Goal: Task Accomplishment & Management: Manage account settings

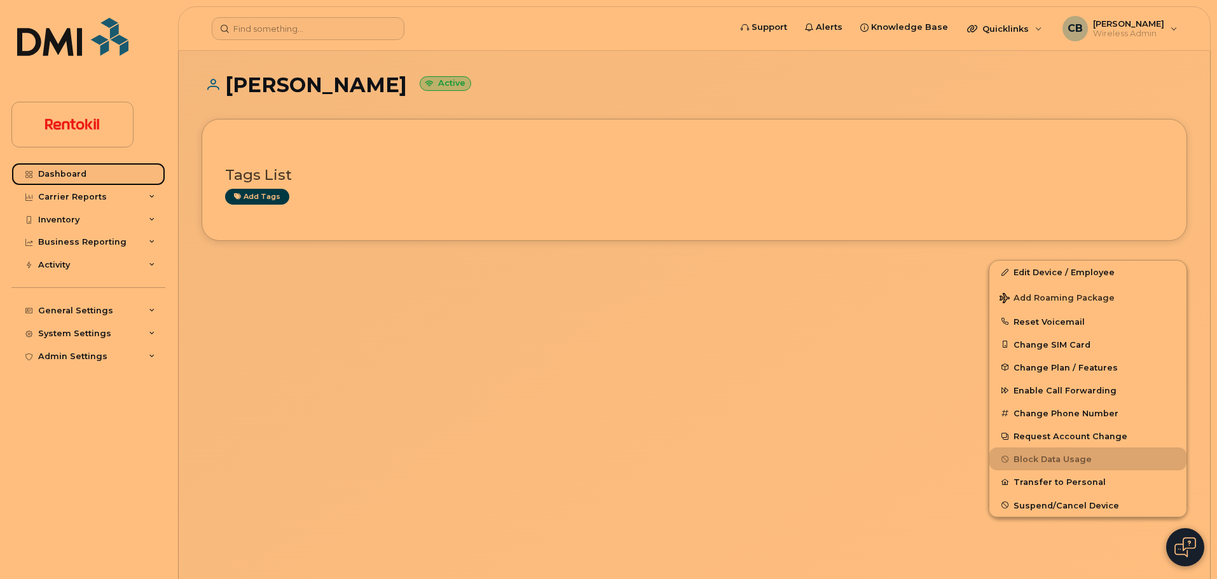
click at [88, 169] on link "Dashboard" at bounding box center [88, 174] width 154 height 23
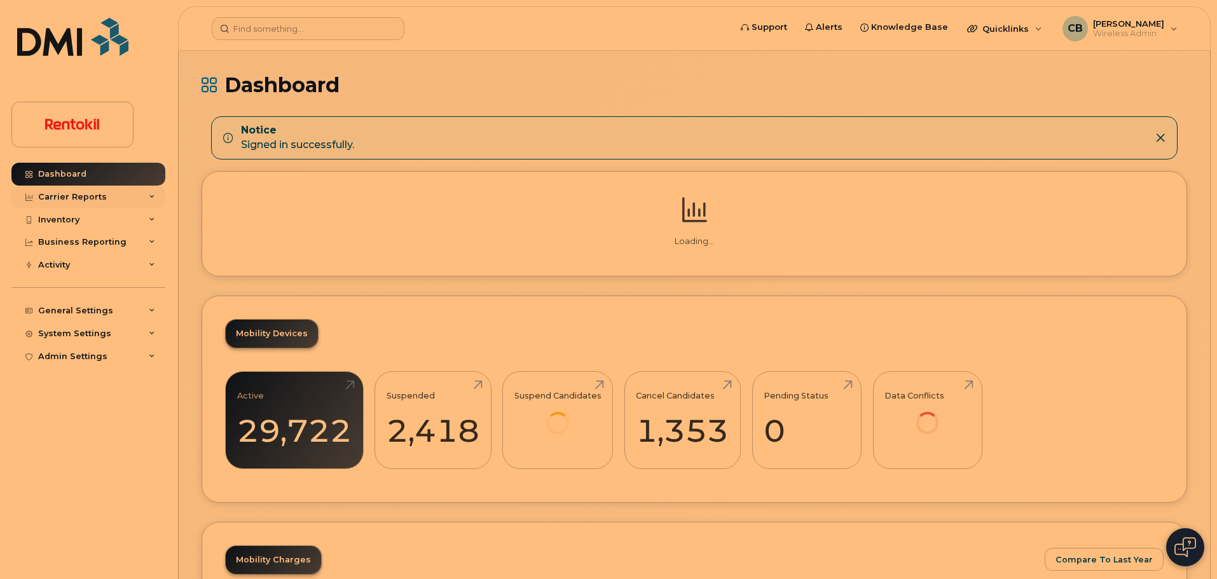
click at [75, 200] on div "Carrier Reports" at bounding box center [72, 197] width 69 height 10
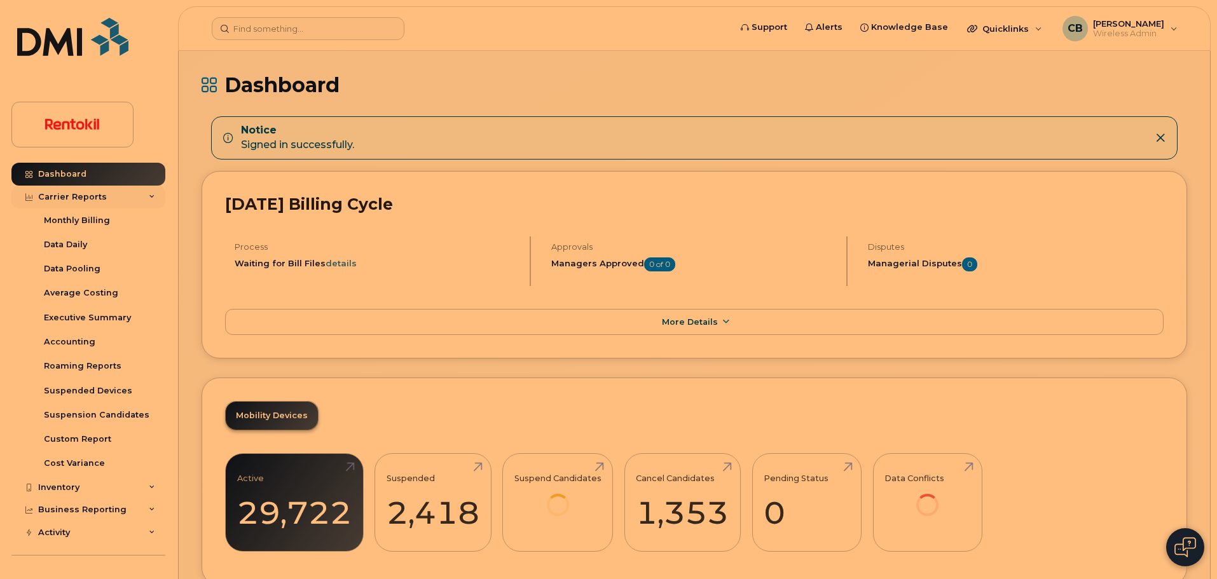
click at [76, 194] on div "Carrier Reports" at bounding box center [72, 197] width 69 height 10
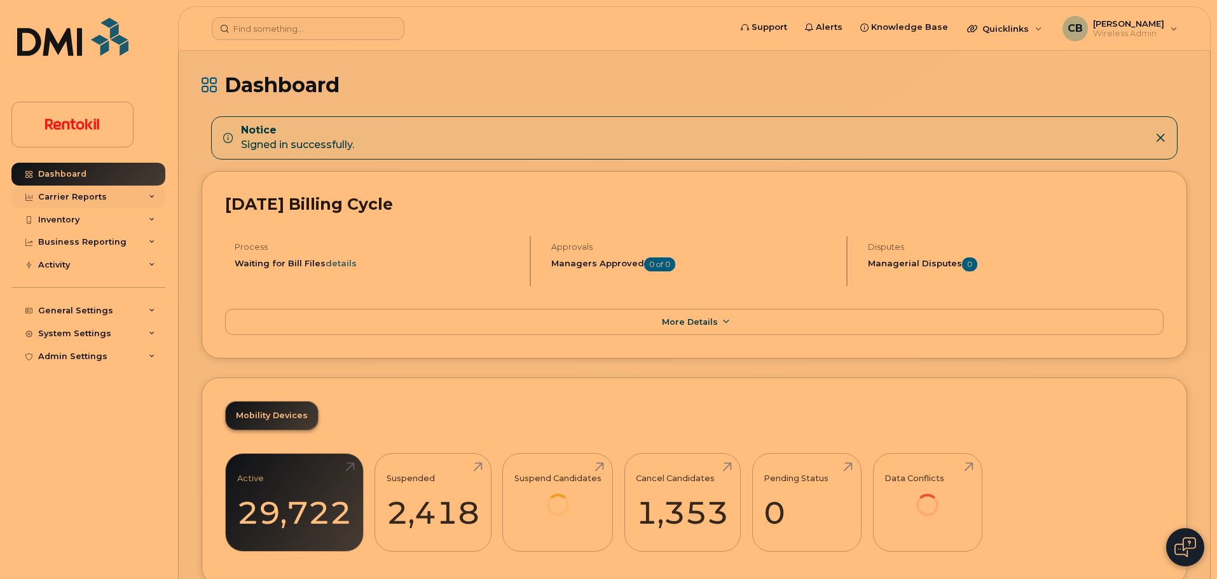
click at [76, 194] on div "Carrier Reports" at bounding box center [72, 197] width 69 height 10
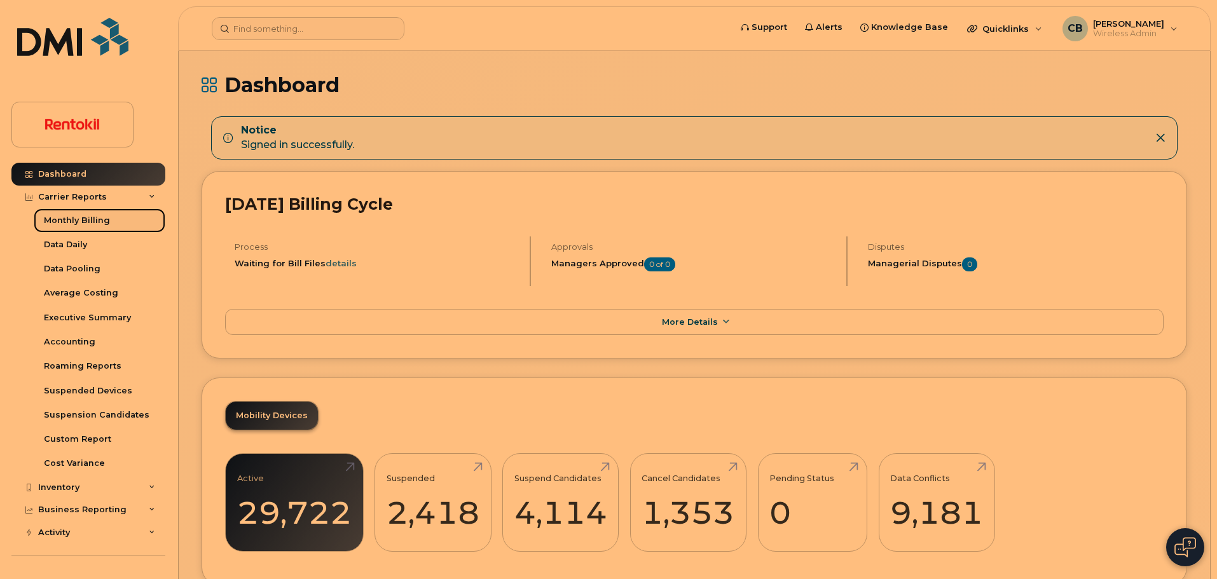
click at [79, 220] on div "Monthly Billing" at bounding box center [77, 220] width 66 height 11
click at [62, 222] on div "Monthly Billing" at bounding box center [77, 220] width 66 height 11
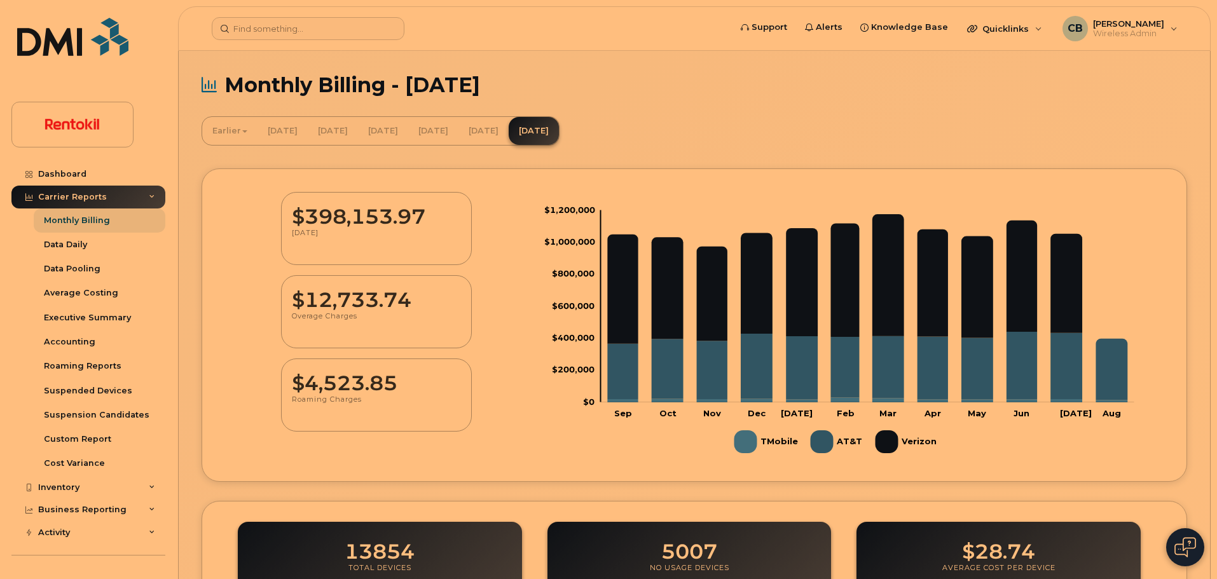
click at [149, 196] on icon at bounding box center [152, 197] width 6 height 6
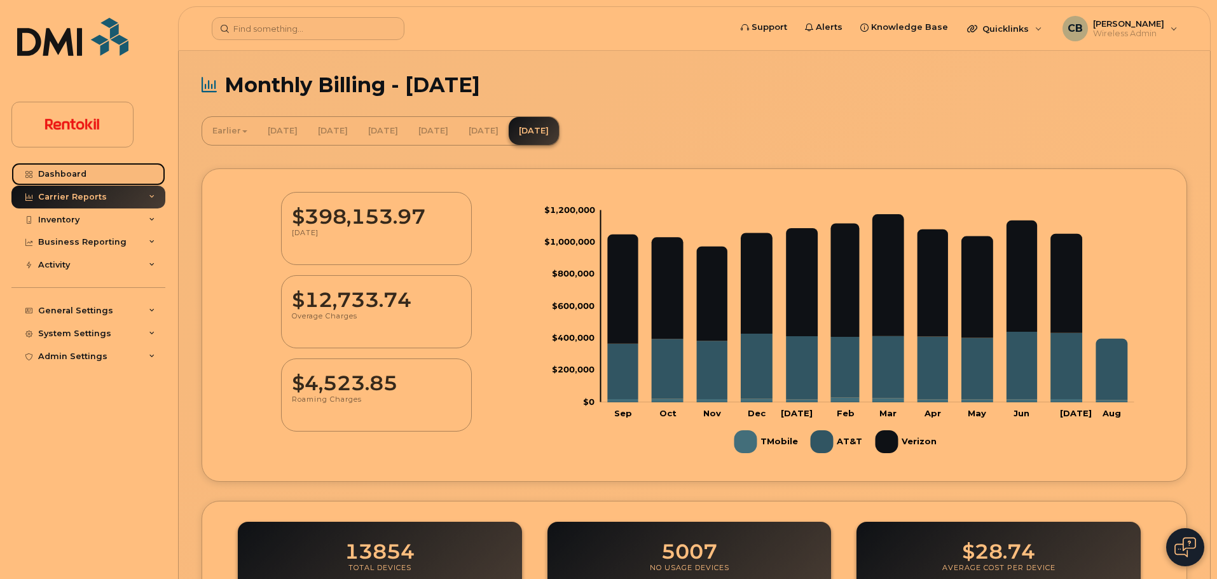
click at [72, 172] on div "Dashboard" at bounding box center [62, 174] width 48 height 10
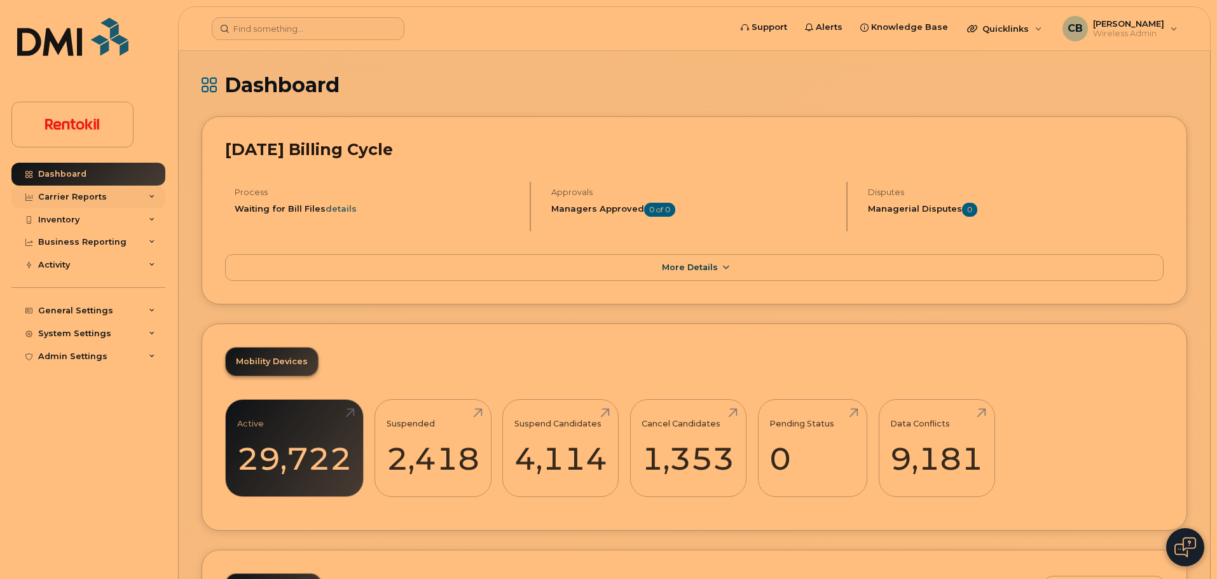
click at [87, 195] on div "Carrier Reports" at bounding box center [72, 197] width 69 height 10
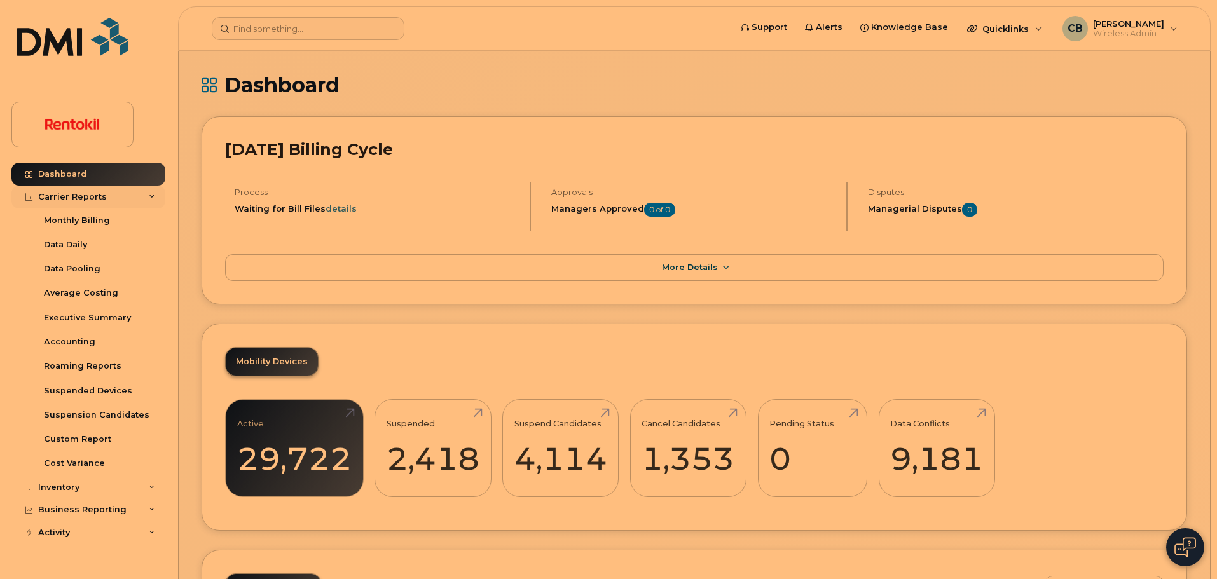
click at [86, 195] on div "Carrier Reports" at bounding box center [72, 197] width 69 height 10
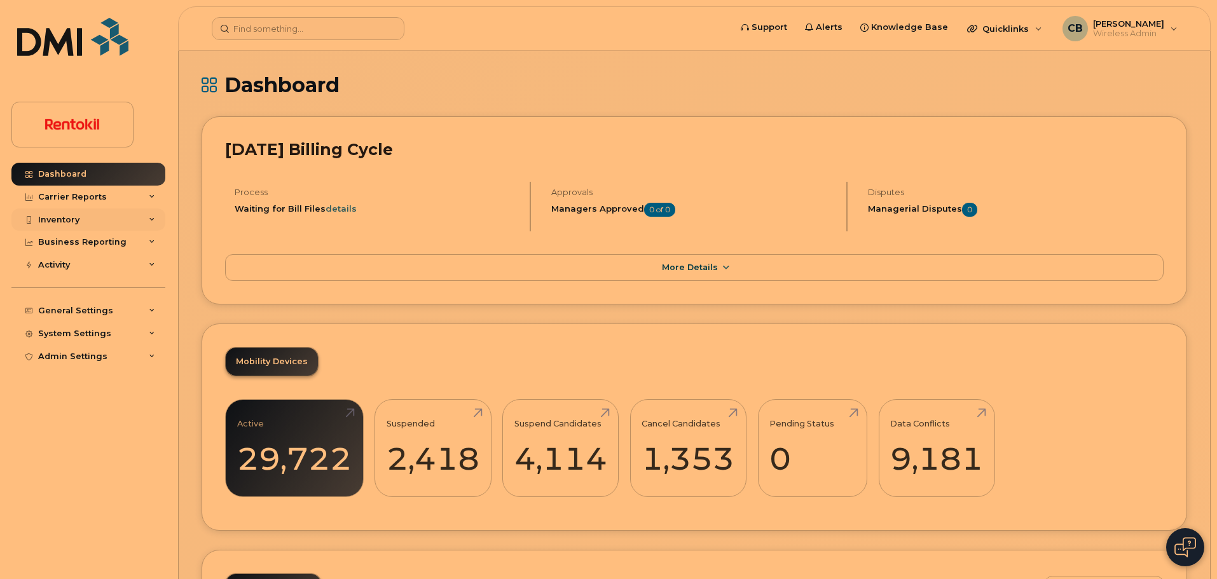
click at [81, 218] on div "Inventory" at bounding box center [88, 220] width 154 height 23
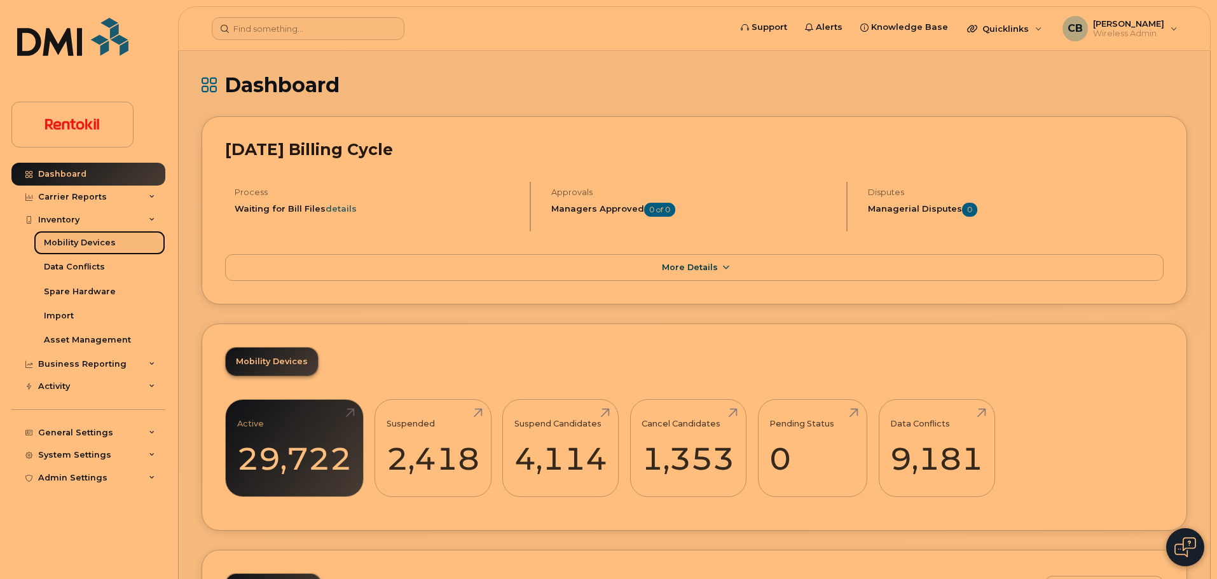
click at [59, 242] on div "Mobility Devices" at bounding box center [80, 242] width 72 height 11
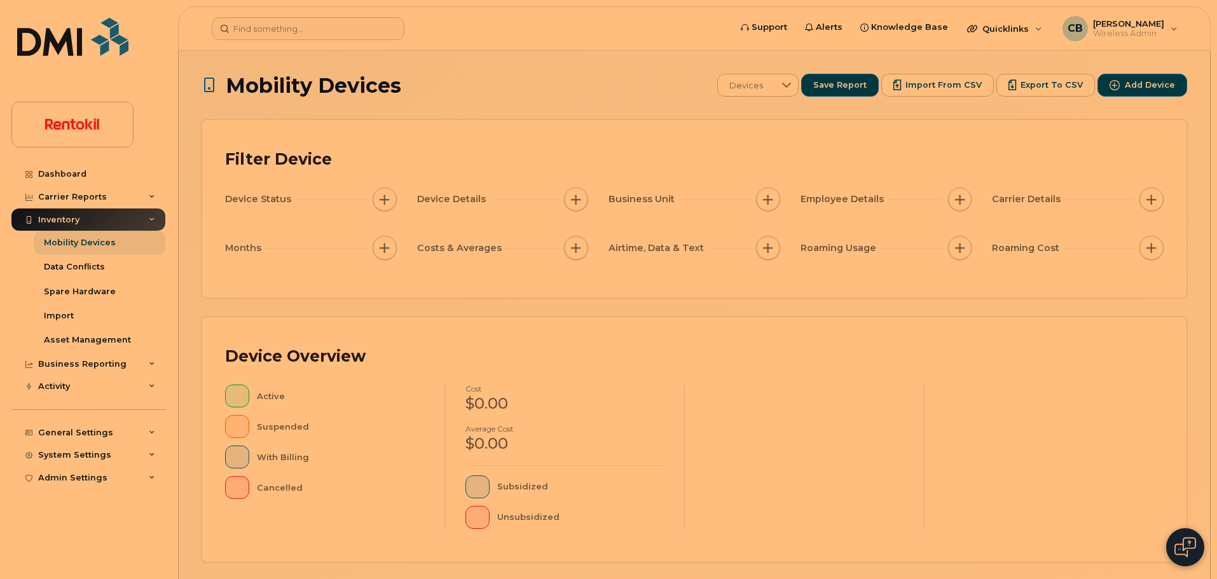
click at [449, 200] on span "Device Details" at bounding box center [453, 199] width 72 height 13
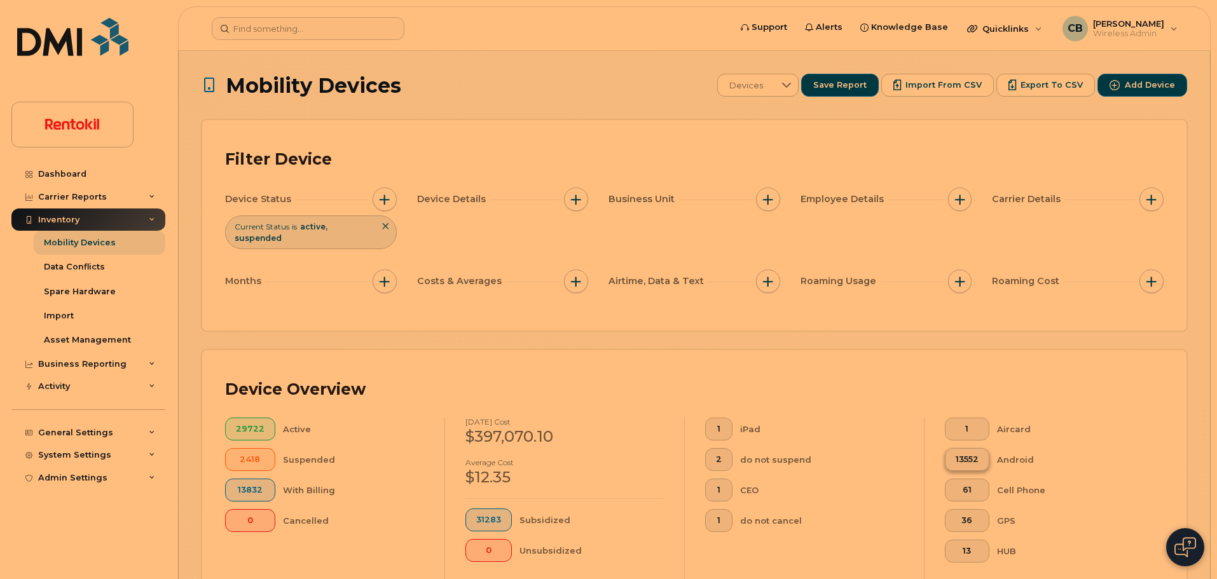
click at [969, 455] on span "13552" at bounding box center [967, 460] width 23 height 10
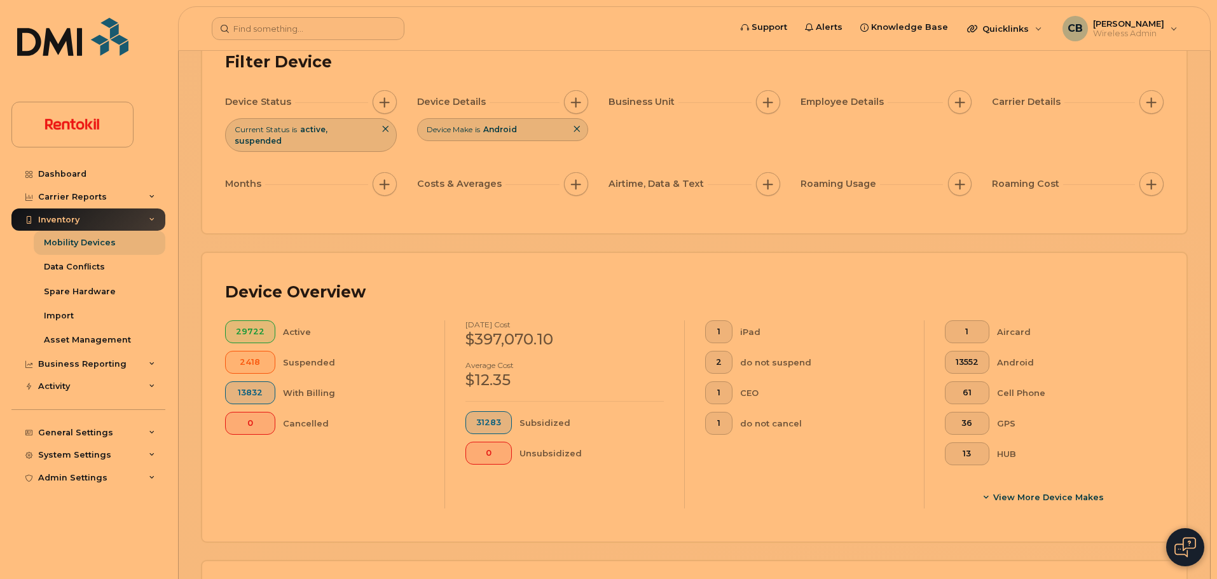
scroll to position [13, 0]
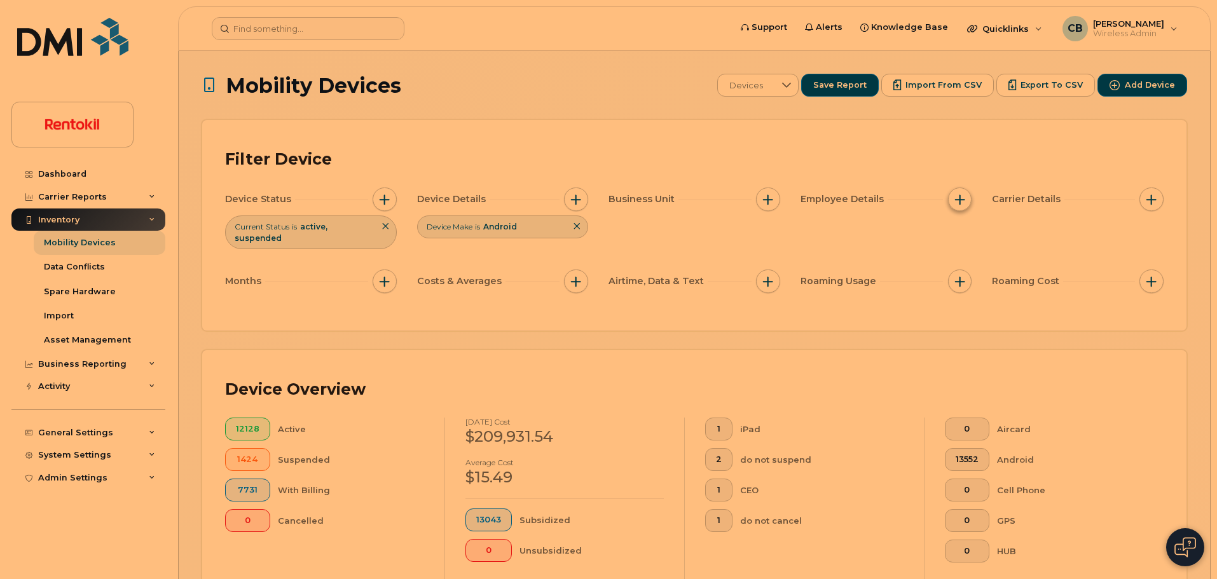
click at [957, 200] on span "button" at bounding box center [960, 200] width 10 height 10
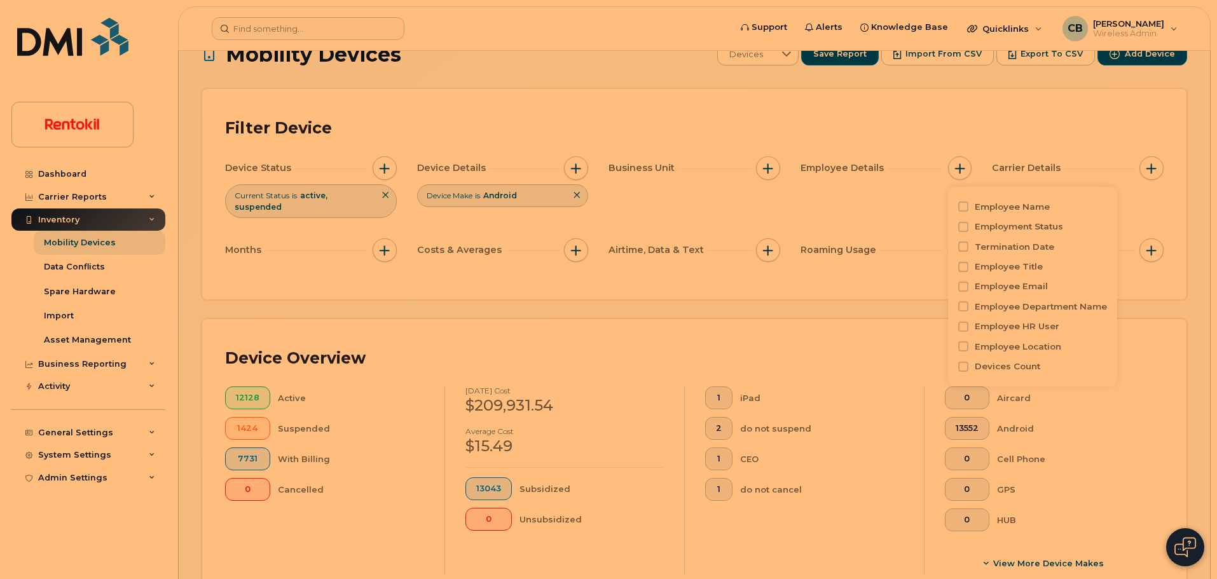
scroll to position [30, 0]
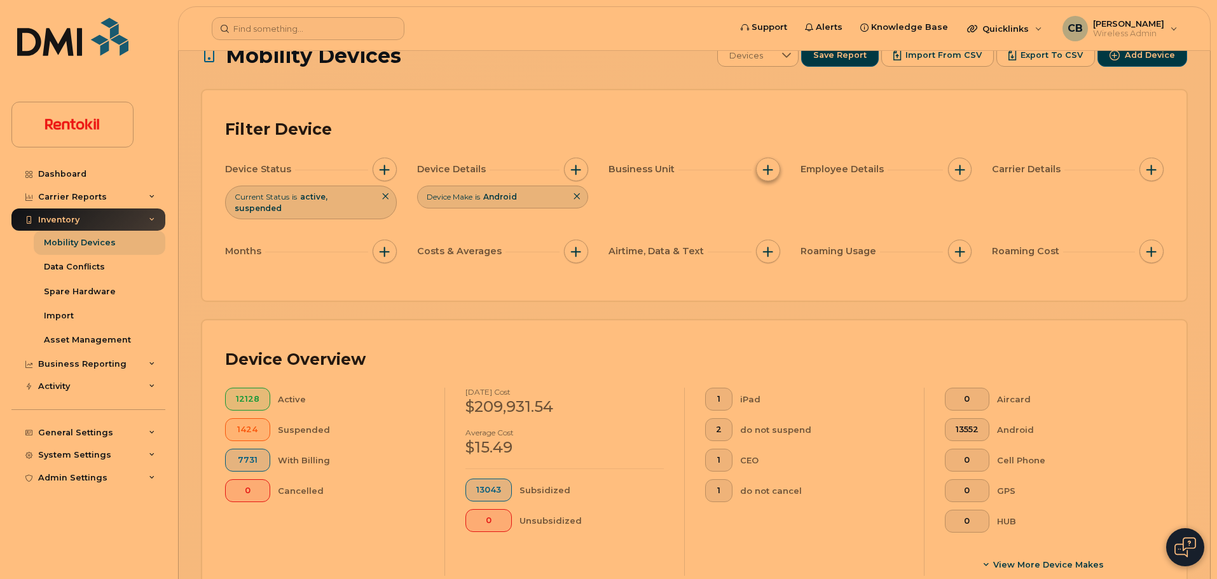
click at [770, 169] on span "button" at bounding box center [768, 170] width 10 height 10
click at [709, 207] on div "Device Status Current Status is active suspended Device Details Device Make is …" at bounding box center [694, 213] width 938 height 111
click at [1156, 174] on button "button" at bounding box center [1151, 170] width 24 height 24
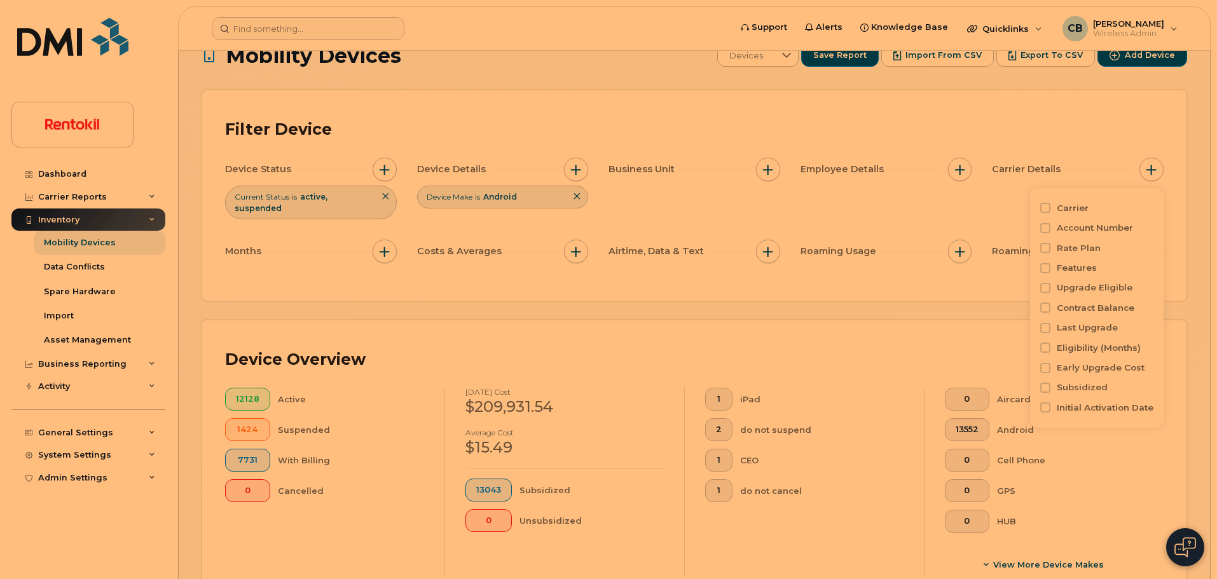
click at [821, 282] on div "Filter Device Device Status Current Status is active suspended Device Details D…" at bounding box center [694, 195] width 984 height 210
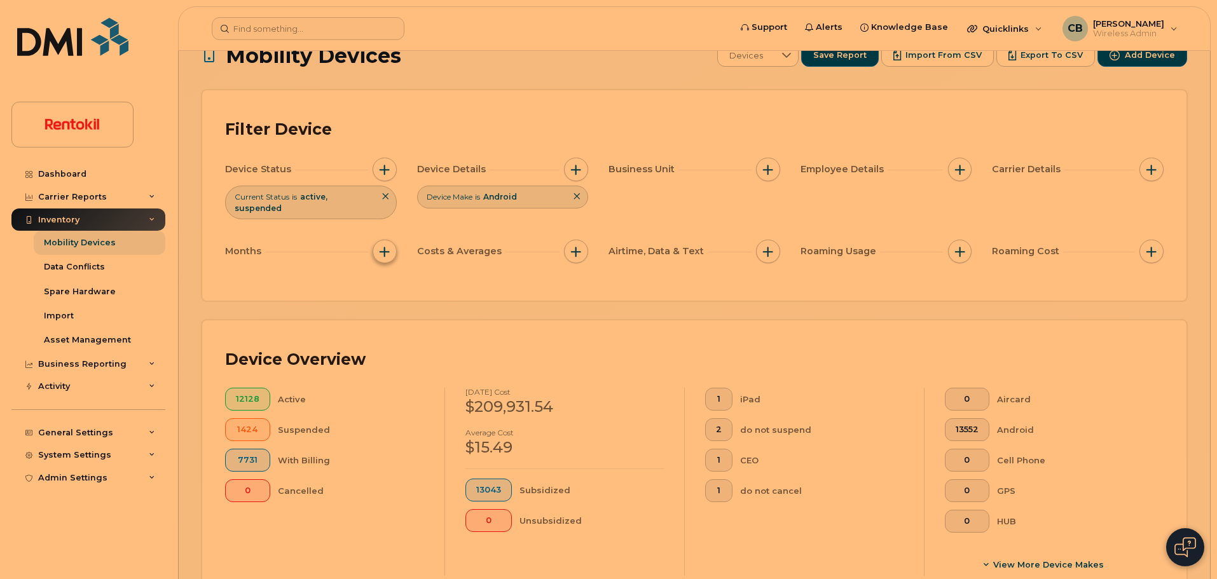
click at [384, 247] on span "button" at bounding box center [385, 252] width 10 height 10
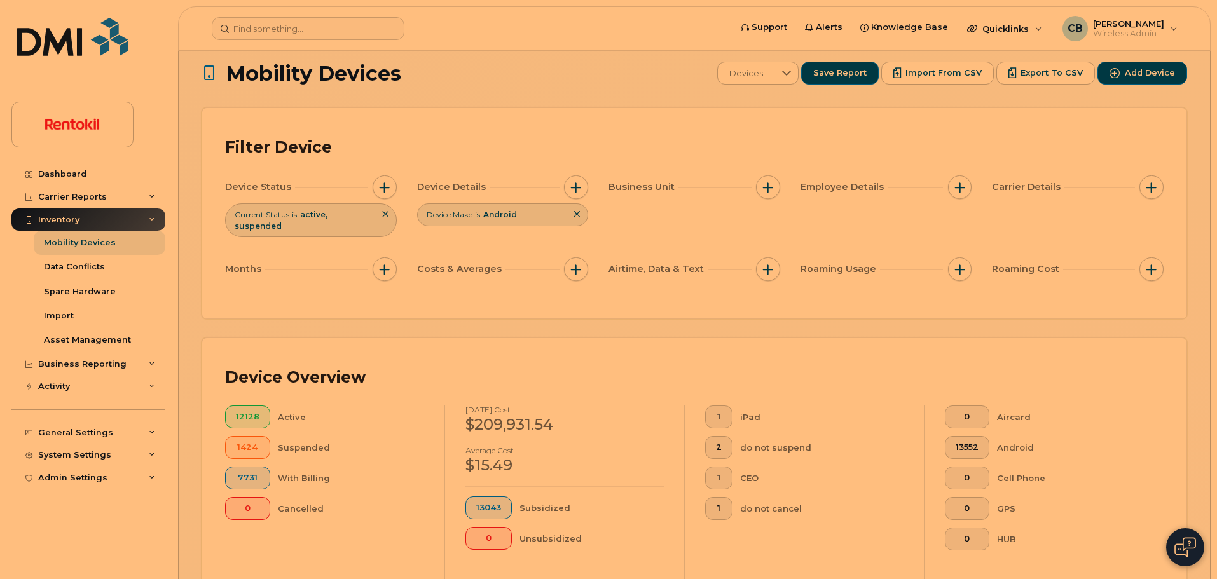
scroll to position [0, 0]
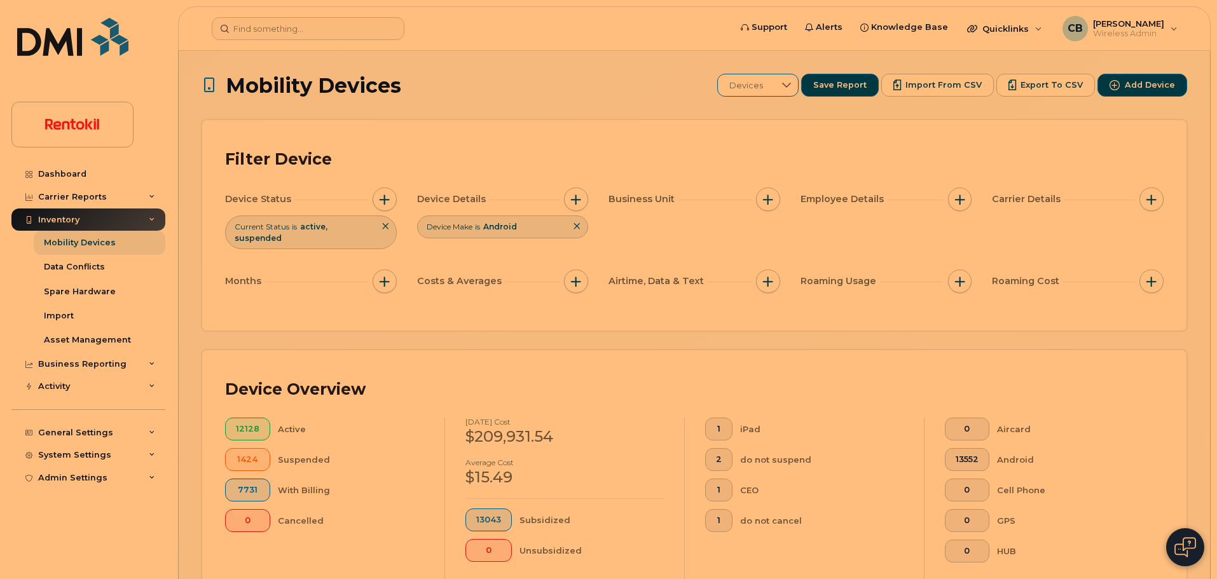
click at [791, 89] on icon at bounding box center [786, 85] width 10 height 10
click at [785, 120] on input "text" at bounding box center [803, 119] width 124 height 23
click at [655, 135] on div "Filter Device Device Status Current Status is active suspended Device Details D…" at bounding box center [694, 225] width 984 height 210
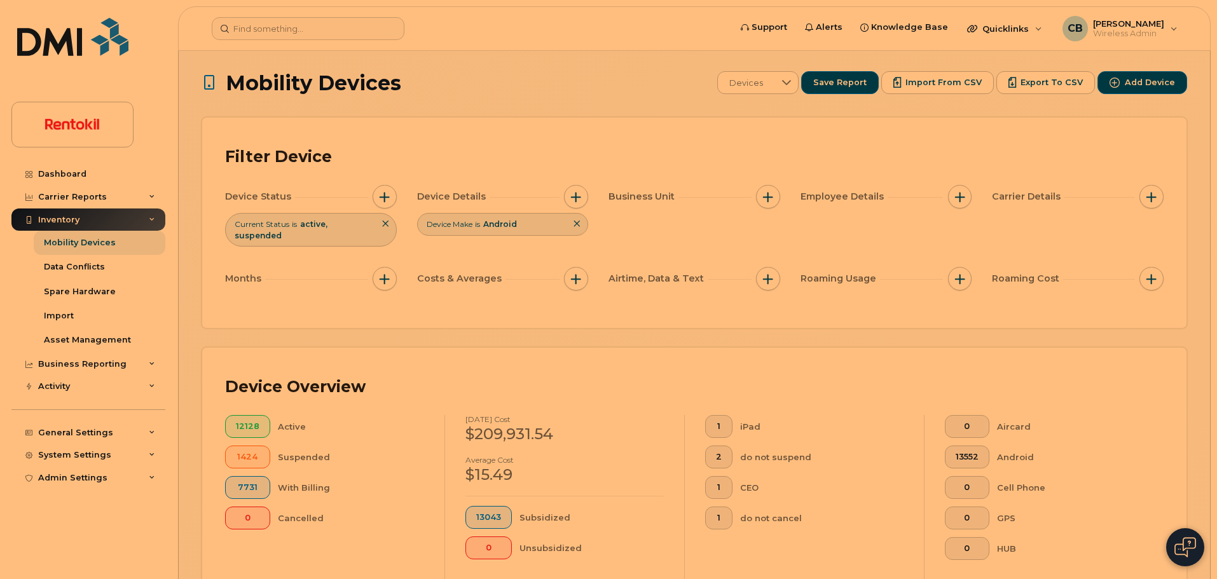
scroll to position [240, 0]
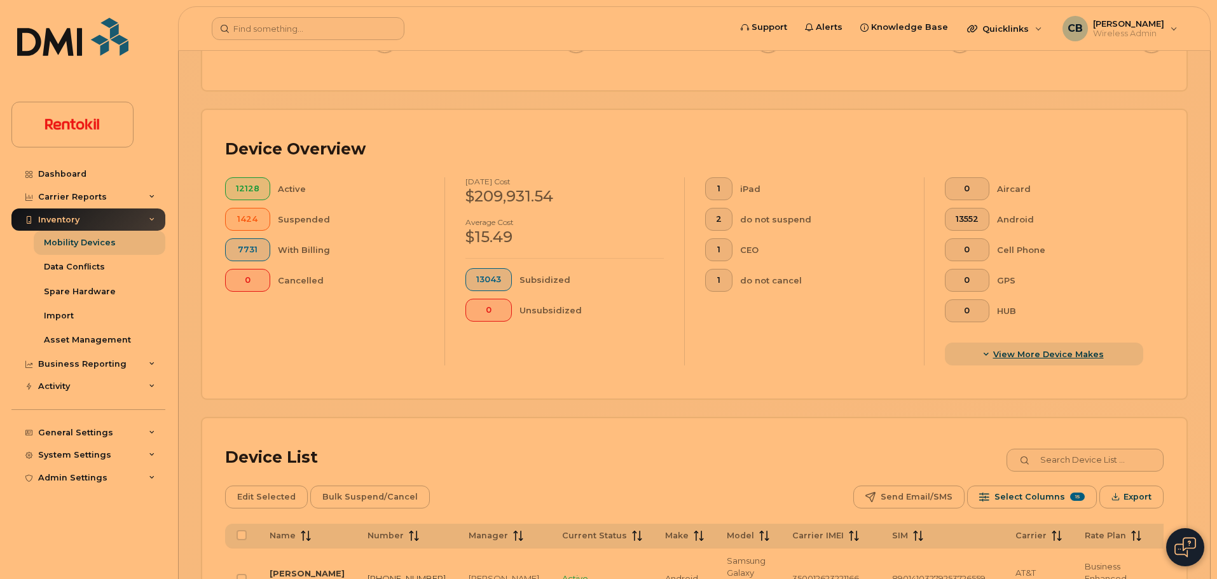
click at [991, 349] on span "button" at bounding box center [985, 354] width 11 height 11
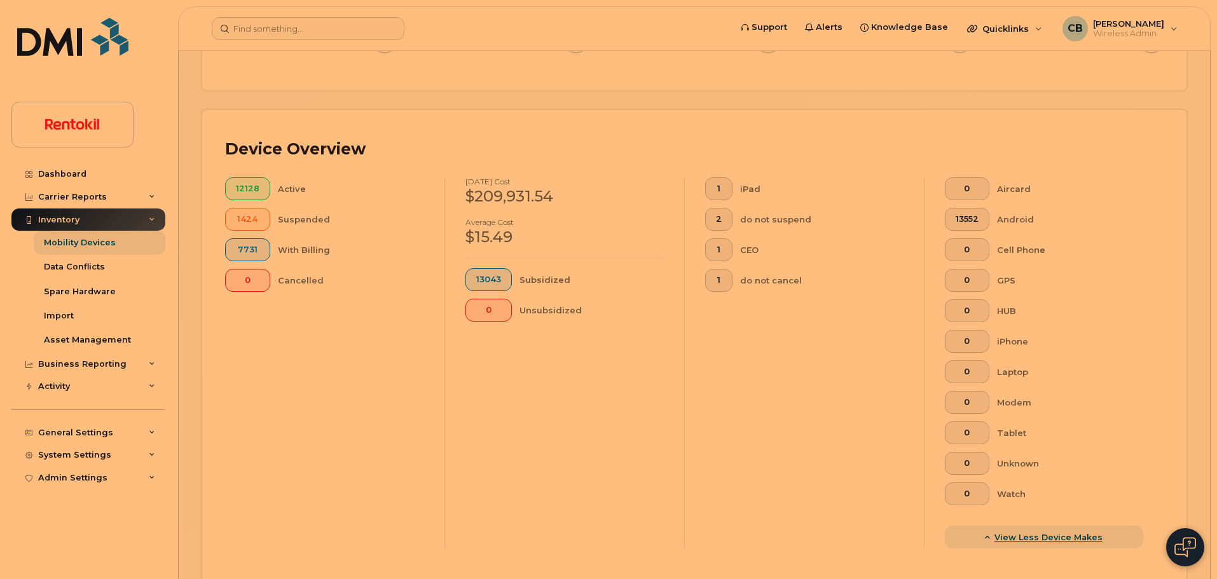
click at [999, 531] on span "View Less Device Makes" at bounding box center [1048, 537] width 108 height 12
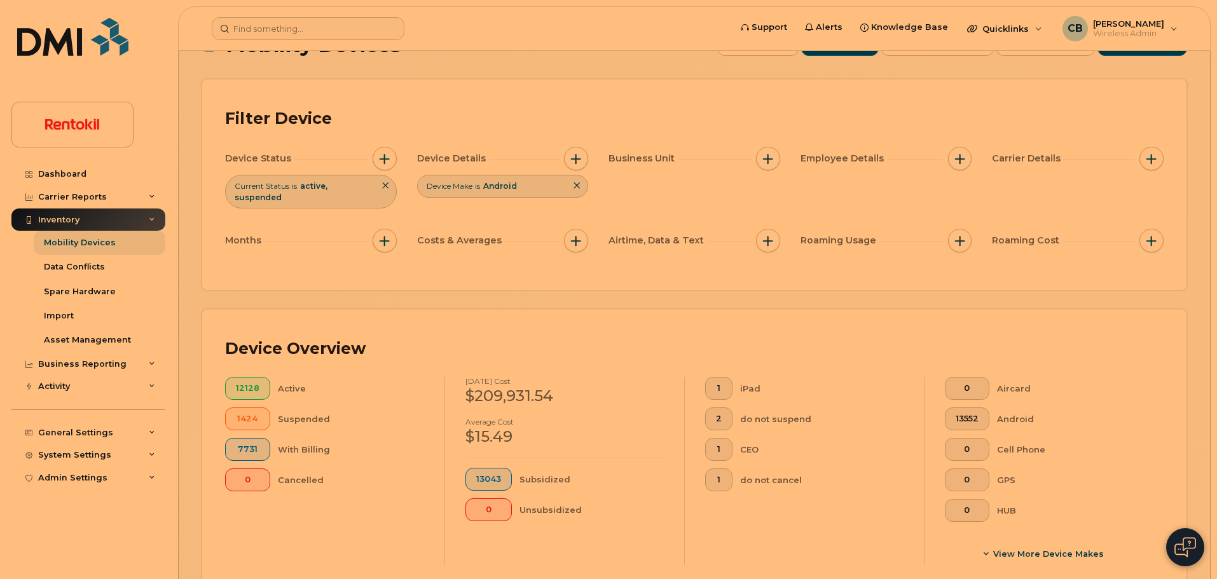
scroll to position [0, 0]
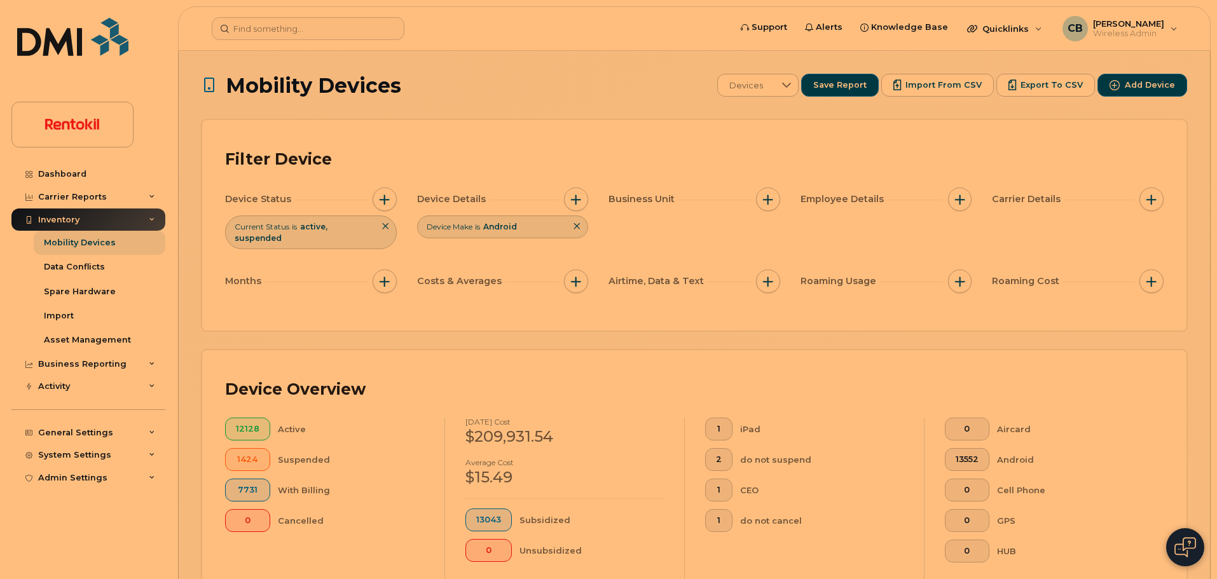
click at [831, 202] on span "Employee Details" at bounding box center [843, 199] width 87 height 13
click at [965, 191] on button "button" at bounding box center [960, 200] width 24 height 24
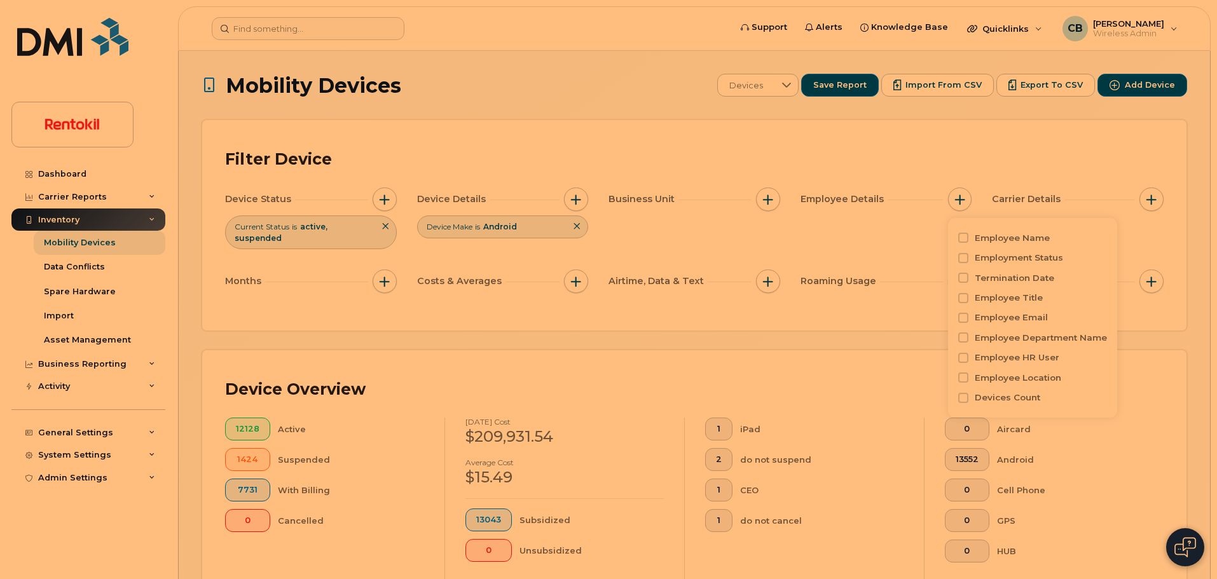
click at [1034, 339] on label "Employee Department Name" at bounding box center [1041, 338] width 132 height 12
click at [968, 339] on input "Employee Department Name" at bounding box center [963, 337] width 10 height 10
checkbox input "true"
